Goal: Information Seeking & Learning: Learn about a topic

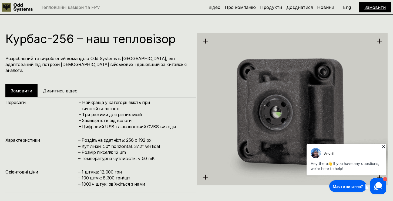
scroll to position [636, 0]
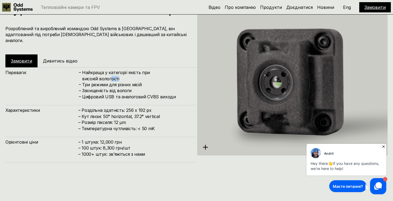
drag, startPoint x: 117, startPoint y: 70, endPoint x: 107, endPoint y: 72, distance: 10.4
click at [107, 71] on h4 "Найкраща у категорії якість при високій вологості" at bounding box center [136, 76] width 108 height 12
click at [107, 72] on h4 "Найкраща у категорії якість при високій вологості" at bounding box center [136, 76] width 108 height 12
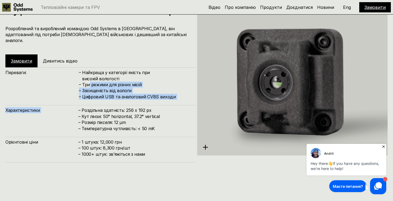
drag, startPoint x: 90, startPoint y: 78, endPoint x: 123, endPoint y: 98, distance: 38.6
click at [122, 98] on div "Переваги: – Найкраща у категорії якість при високій вологості – Три режими для …" at bounding box center [100, 114] width 191 height 95
click at [123, 98] on div "Переваги: – Найкраща у категорії якість при високій вологості – Три режими для …" at bounding box center [100, 114] width 191 height 95
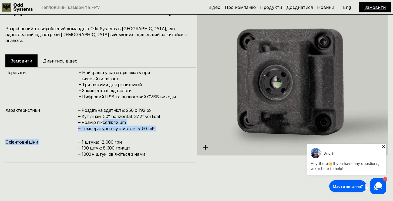
drag, startPoint x: 121, startPoint y: 132, endPoint x: 97, endPoint y: 113, distance: 30.5
click at [97, 114] on div "Переваги: – Найкраща у категорії якість при високій вологості – Три режими для …" at bounding box center [100, 114] width 191 height 95
click at [97, 113] on h4 "– Роздільна здатність: 256 x 192 px – Кут лінзи: 50° horizontal, 37.2° vertical…" at bounding box center [134, 119] width 112 height 24
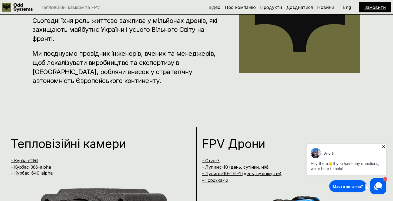
scroll to position [290, 0]
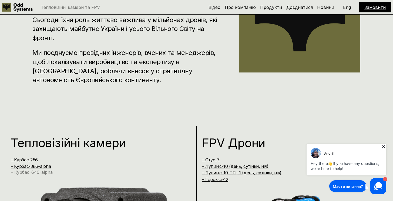
click at [40, 173] on link "– Курбас-640-alpha" at bounding box center [32, 172] width 42 height 5
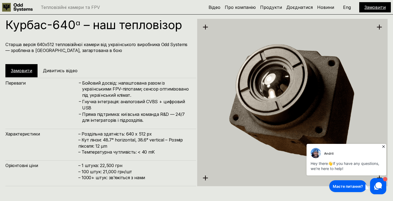
scroll to position [1009, 0]
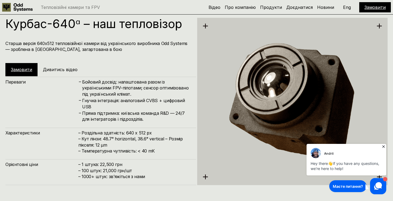
click at [73, 70] on h5 "Дивитись відео" at bounding box center [60, 70] width 35 height 6
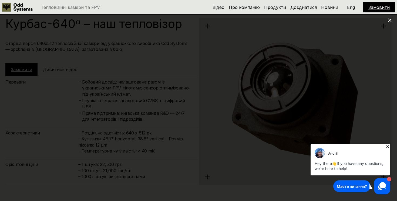
click at [387, 149] on icon at bounding box center [387, 146] width 5 height 5
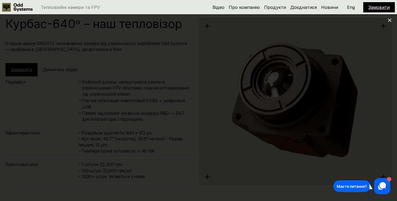
click at [388, 21] on use at bounding box center [390, 21] width 4 height 4
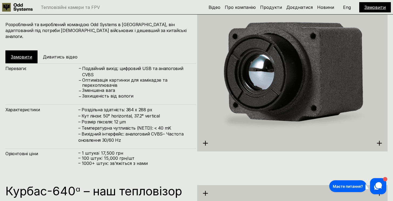
scroll to position [835, 0]
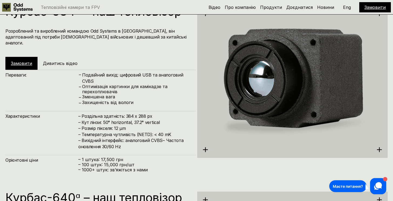
drag, startPoint x: 69, startPoint y: 31, endPoint x: 87, endPoint y: 38, distance: 19.6
click at [81, 36] on h4 "Розроблений та вироблений командою Odd Systems в [GEOGRAPHIC_DATA], він адаптов…" at bounding box center [97, 37] width 185 height 18
click at [88, 38] on h4 "Розроблений та вироблений командою Odd Systems в [GEOGRAPHIC_DATA], він адаптов…" at bounding box center [97, 37] width 185 height 18
drag, startPoint x: 88, startPoint y: 38, endPoint x: 81, endPoint y: 32, distance: 8.8
click at [82, 32] on h4 "Розроблений та вироблений командою Odd Systems в [GEOGRAPHIC_DATA], він адаптов…" at bounding box center [97, 37] width 185 height 18
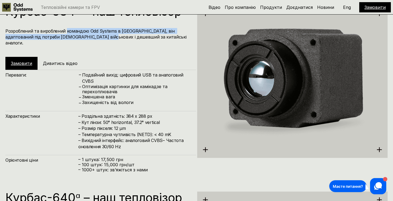
click at [81, 32] on h4 "Розроблений та вироблений командою Odd Systems в [GEOGRAPHIC_DATA], він адаптов…" at bounding box center [97, 37] width 185 height 18
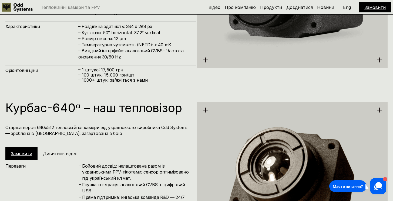
scroll to position [858, 0]
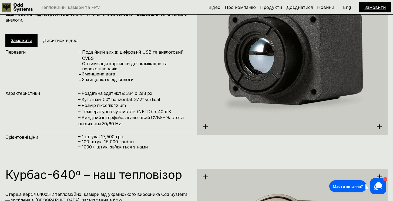
click at [29, 38] on link "Замовити" at bounding box center [21, 40] width 21 height 5
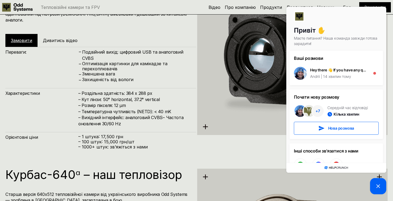
click at [378, 183] on icon at bounding box center [378, 186] width 6 height 6
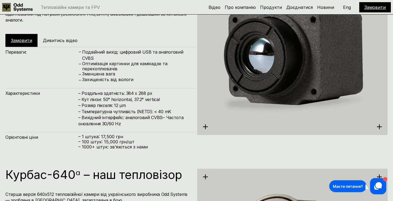
click at [67, 38] on h5 "Дивитись відео" at bounding box center [60, 41] width 35 height 6
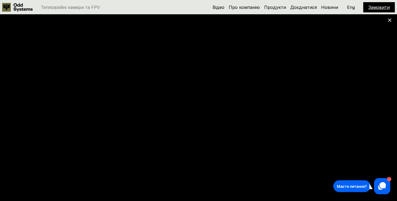
click at [391, 21] on icon at bounding box center [389, 20] width 4 height 4
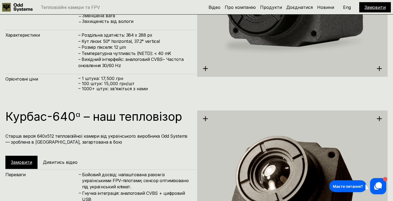
scroll to position [917, 0]
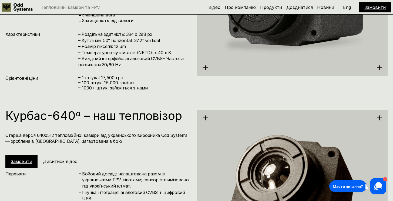
click at [49, 160] on h5 "Дивитись відео" at bounding box center [60, 162] width 35 height 6
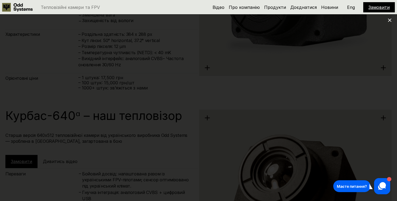
click at [390, 20] on icon at bounding box center [389, 20] width 4 height 4
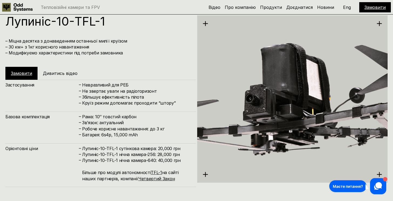
scroll to position [1615, 0]
drag, startPoint x: 115, startPoint y: 56, endPoint x: 109, endPoint y: 46, distance: 12.0
click at [109, 47] on div "[PERSON_NAME]-10-TFL-1 – Міцна десятка з донаведенням останньої милі і круїзом …" at bounding box center [100, 48] width 191 height 65
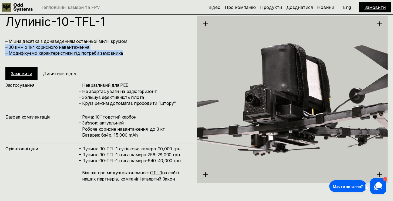
click at [109, 46] on h4 "– Міцна десятка з донаведенням останньої милі і круїзом – 30 км+ з 1кг корисног…" at bounding box center [97, 47] width 185 height 18
drag, startPoint x: 124, startPoint y: 55, endPoint x: 96, endPoint y: 35, distance: 34.3
click at [97, 35] on div "[PERSON_NAME]-10-TFL-1 – Міцна десятка з донаведенням останньої милі і круїзом …" at bounding box center [100, 48] width 191 height 65
click at [96, 35] on div "[PERSON_NAME]-10-TFL-1 – Міцна десятка з донаведенням останньої милі і круїзом …" at bounding box center [100, 48] width 191 height 65
drag, startPoint x: 119, startPoint y: 53, endPoint x: 87, endPoint y: 36, distance: 35.2
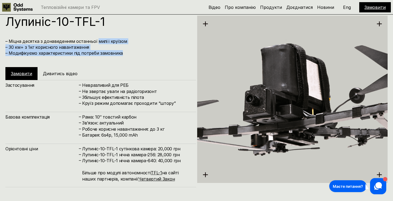
click at [88, 37] on div "[PERSON_NAME]-10-TFL-1 – Міцна десятка з донаведенням останньої милі і круїзом …" at bounding box center [100, 48] width 191 height 65
click at [87, 36] on div "[PERSON_NAME]-10-TFL-1 – Міцна десятка з донаведенням останньої милі і круїзом …" at bounding box center [100, 48] width 191 height 65
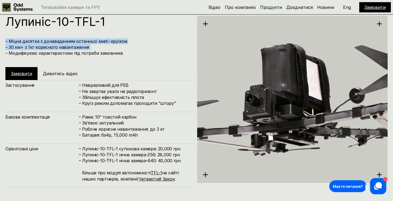
drag, startPoint x: 87, startPoint y: 36, endPoint x: 123, endPoint y: 48, distance: 37.7
click at [123, 48] on div "[PERSON_NAME]-10-TFL-1 – Міцна десятка з донаведенням останньої милі і круїзом …" at bounding box center [100, 48] width 191 height 65
click at [124, 48] on h4 "– Міцна десятка з донаведенням останньої милі і круїзом – 30 км+ з 1кг корисног…" at bounding box center [97, 47] width 185 height 18
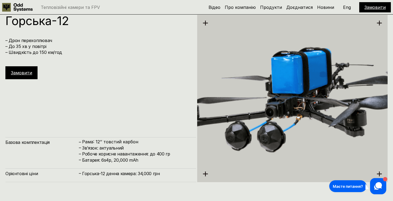
scroll to position [1817, 0]
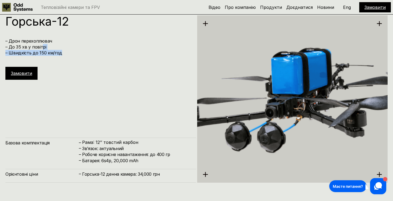
drag, startPoint x: 58, startPoint y: 56, endPoint x: 35, endPoint y: 41, distance: 27.2
click at [36, 42] on div "[PERSON_NAME]-12 – Дрон перехоплювач – До 35 хв у повітрі – Швидкість до 150 км…" at bounding box center [100, 47] width 191 height 65
click at [35, 41] on h4 "– Дрон перехоплювач – До 35 хв у повітрі – Швидкість до 150 км/год" at bounding box center [97, 47] width 185 height 18
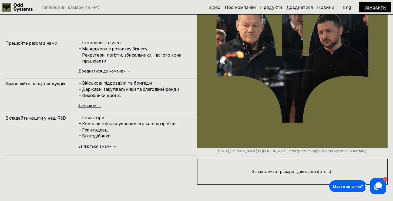
scroll to position [2073, 0]
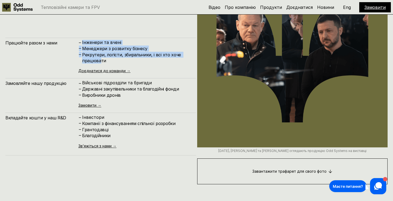
drag, startPoint x: 99, startPoint y: 58, endPoint x: 80, endPoint y: 42, distance: 25.4
click at [80, 42] on div "– [PERSON_NAME] та вчені – Менеджери з розвитку бізнесу – Рекрутери, логісти, з…" at bounding box center [134, 52] width 112 height 24
click at [115, 64] on div "– Інженери та вчені – Менеджери з розвитку бізнесу – [PERSON_NAME], логісти, зб…" at bounding box center [134, 56] width 112 height 33
drag, startPoint x: 114, startPoint y: 68, endPoint x: 78, endPoint y: 39, distance: 46.3
click at [78, 39] on div "Працюйте разом з нами – [PERSON_NAME] та вчені – Менеджери з розвитку бізнесу –…" at bounding box center [100, 55] width 191 height 35
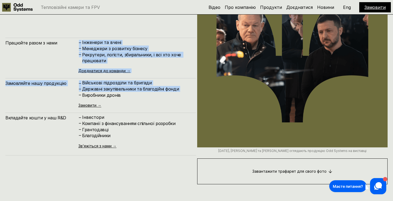
drag, startPoint x: 78, startPoint y: 39, endPoint x: 78, endPoint y: 93, distance: 53.4
click at [78, 93] on div "Працюйте разом з нами – [PERSON_NAME] та вчені – Менеджери з розвитку бізнесу –…" at bounding box center [100, 97] width 191 height 118
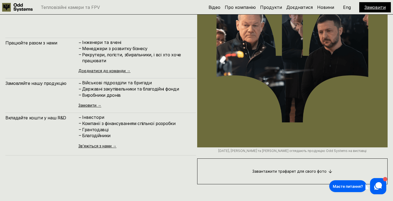
click at [110, 125] on h4 "Компанії з фінансуванням спільної розробки" at bounding box center [136, 124] width 108 height 6
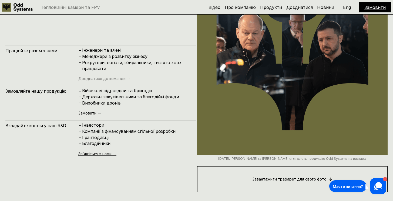
scroll to position [2062, 0]
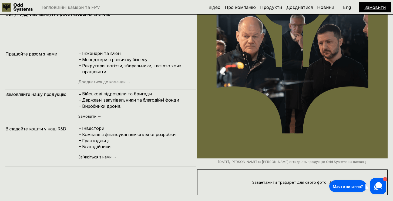
click at [113, 82] on link "Доєднатися до команди →" at bounding box center [104, 82] width 52 height 5
